Goal: Task Accomplishment & Management: Manage account settings

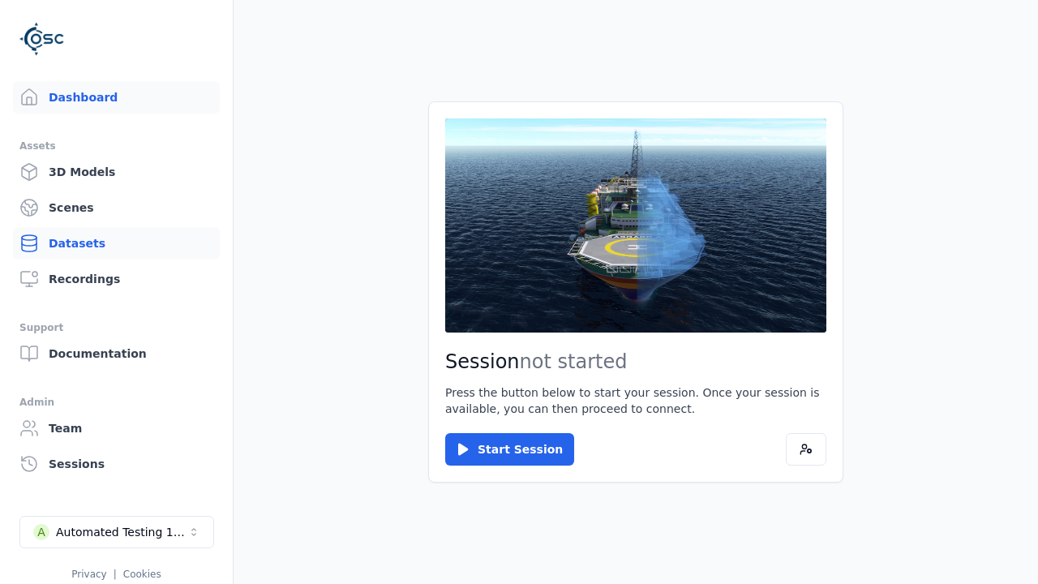
click at [139, 234] on link "Datasets" at bounding box center [116, 243] width 207 height 32
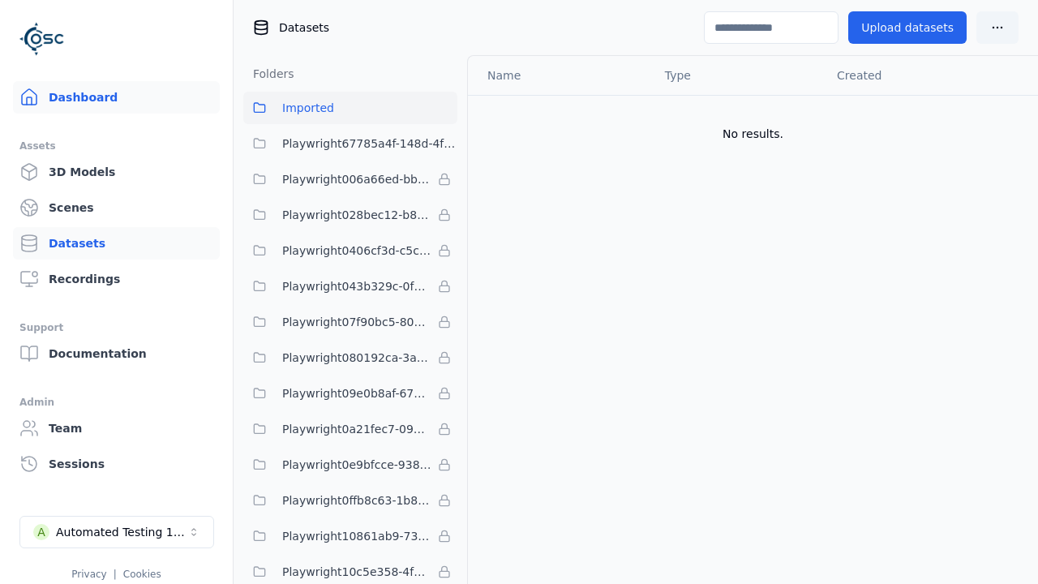
click at [51, 95] on link "Dashboard" at bounding box center [116, 97] width 207 height 32
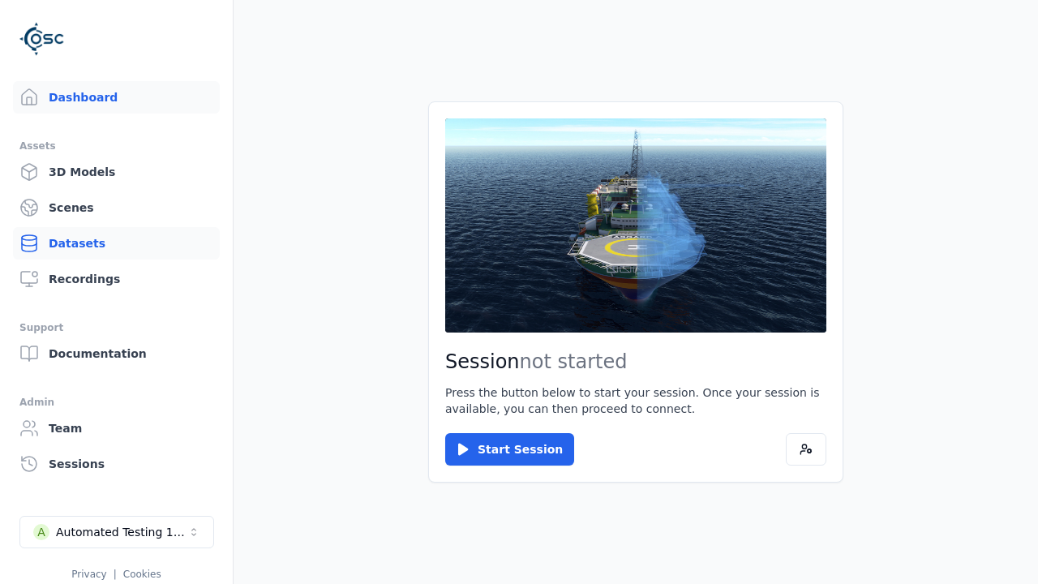
click at [116, 243] on link "Datasets" at bounding box center [116, 243] width 207 height 32
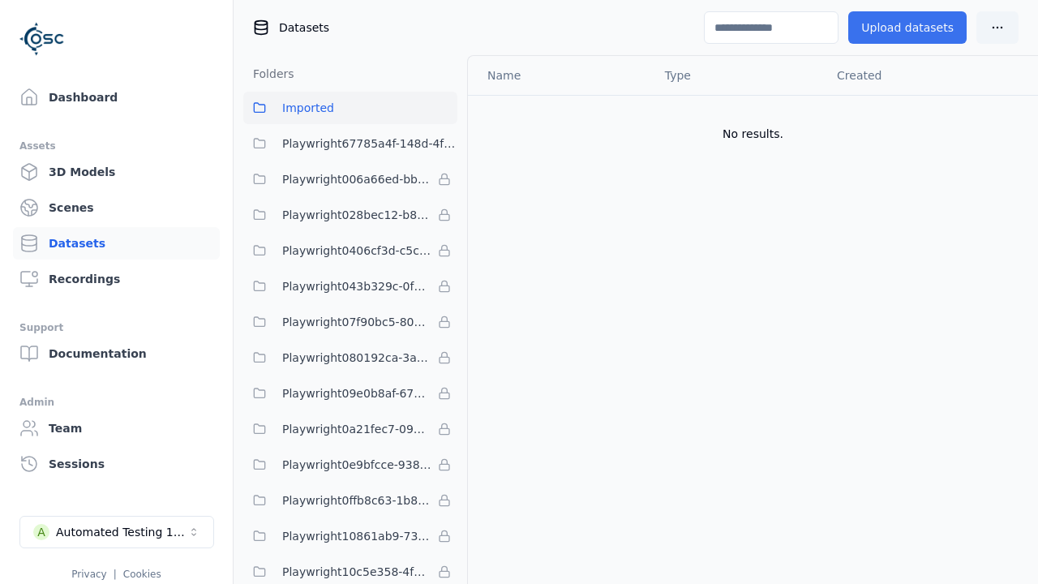
click at [913, 28] on button "Upload datasets" at bounding box center [907, 27] width 118 height 32
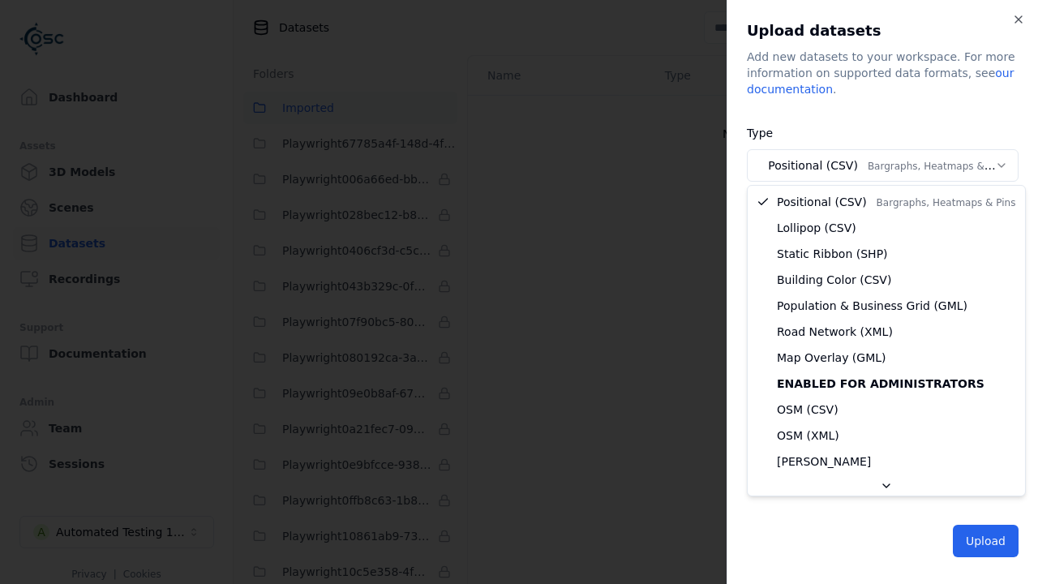
click at [882, 165] on body "Support Dashboard Assets 3D Models Scenes Datasets Recordings Support Documenta…" at bounding box center [519, 292] width 1038 height 584
select select "*****"
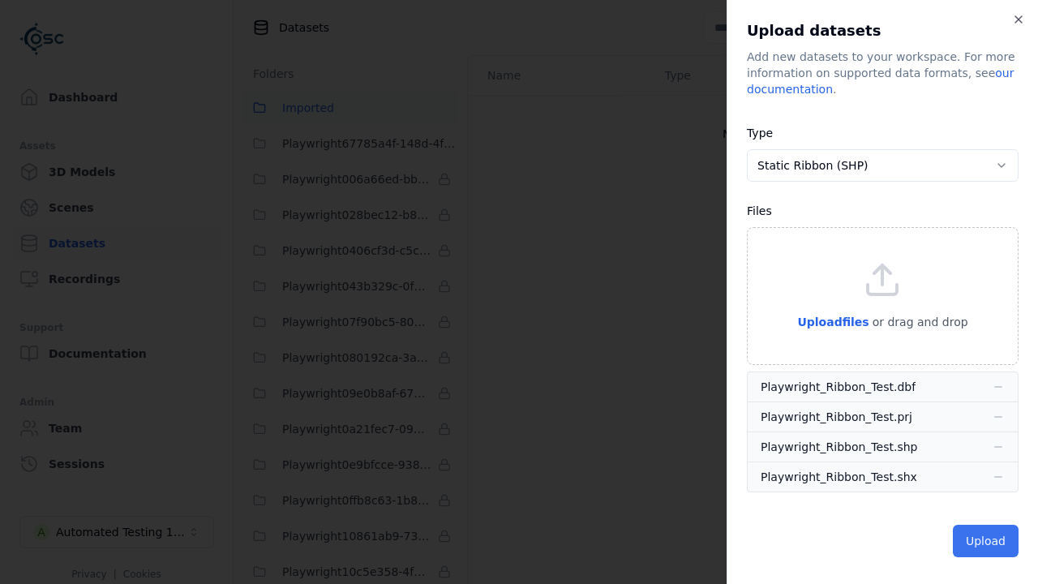
click at [987, 539] on button "Upload" at bounding box center [986, 541] width 66 height 32
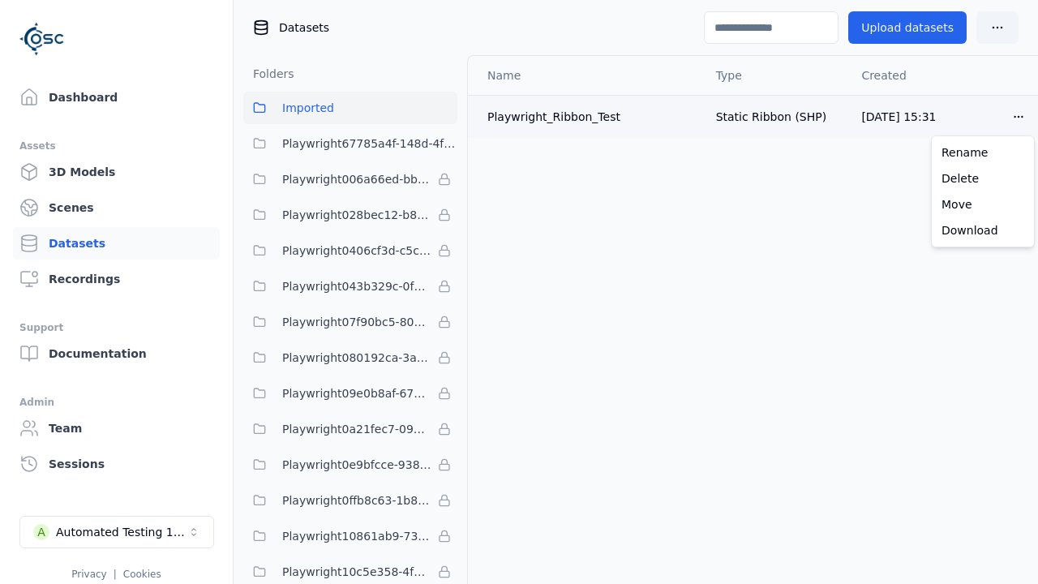
click at [1018, 118] on html "Support Dashboard Assets 3D Models Scenes Datasets Recordings Support Documenta…" at bounding box center [519, 292] width 1038 height 584
click at [953, 177] on div "Delete" at bounding box center [983, 178] width 96 height 26
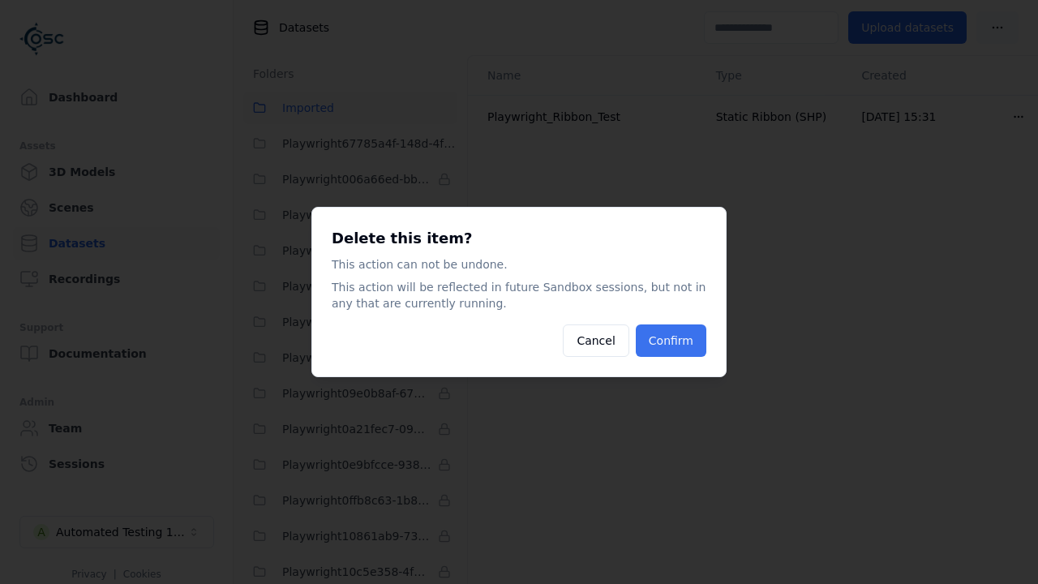
click at [664, 343] on button "Confirm" at bounding box center [671, 340] width 71 height 32
